Goal: Register for event/course

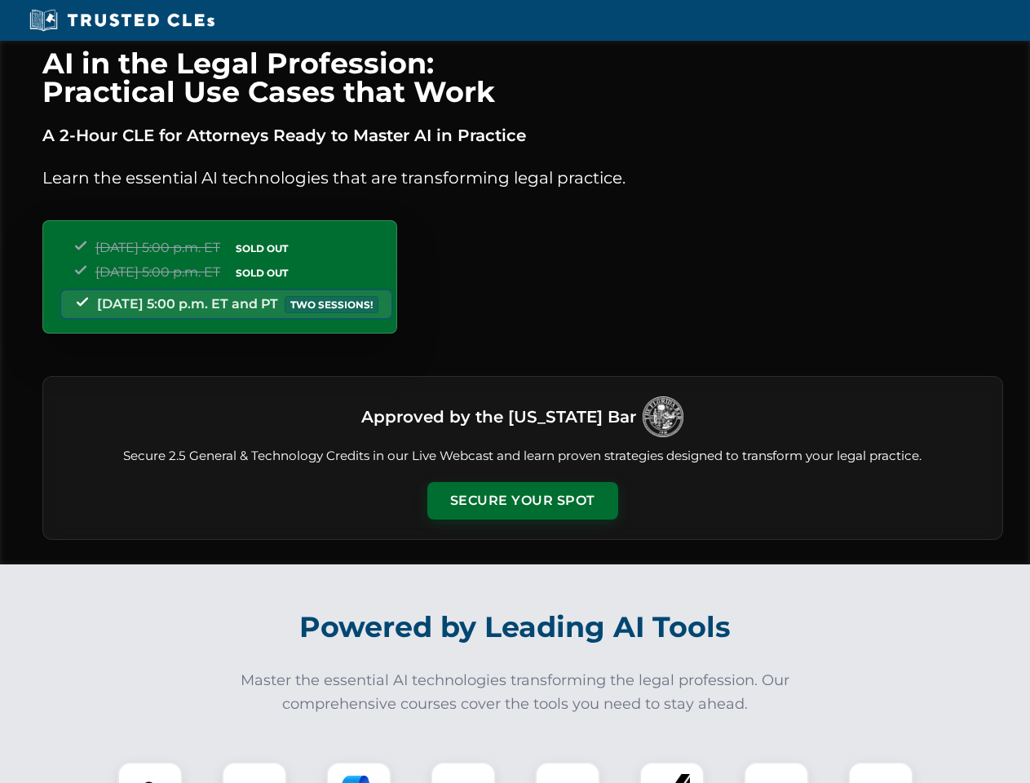
click at [522, 501] on button "Secure Your Spot" at bounding box center [523, 501] width 191 height 38
click at [150, 773] on img at bounding box center [149, 794] width 47 height 47
click at [255, 773] on div at bounding box center [254, 794] width 65 height 65
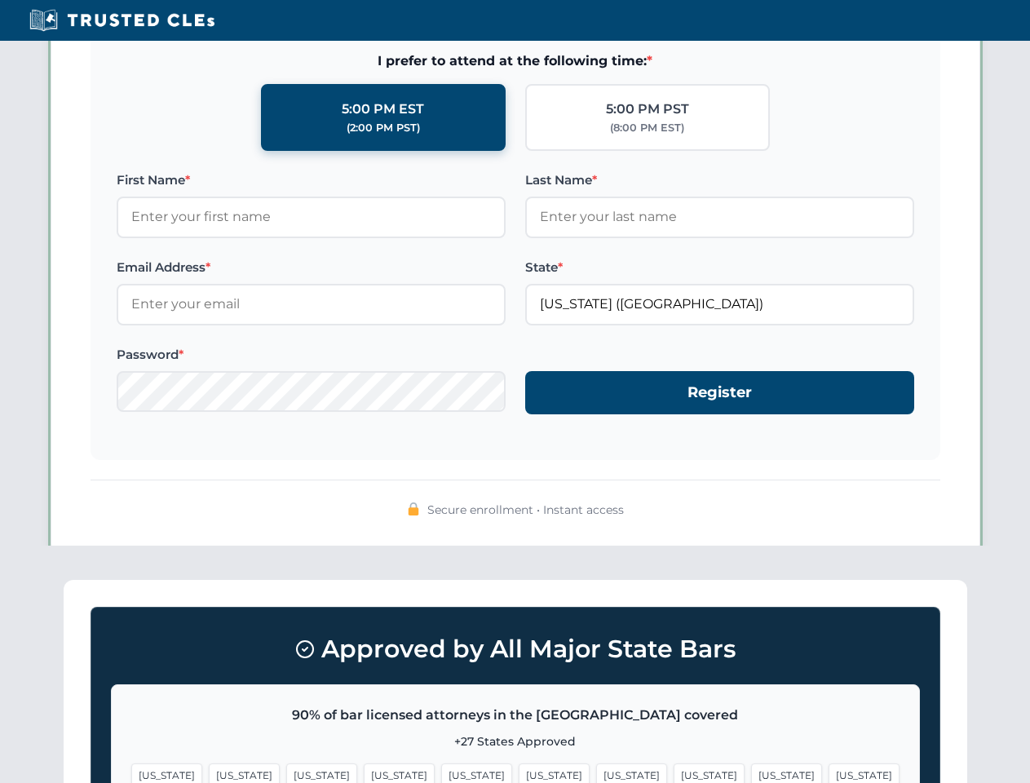
click at [751, 773] on span "[US_STATE]" at bounding box center [786, 776] width 71 height 24
